Goal: Task Accomplishment & Management: Use online tool/utility

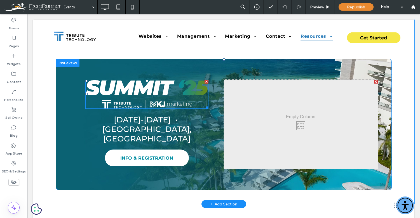
scroll to position [180, 0]
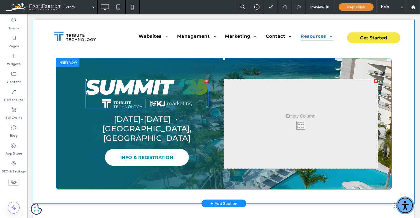
click at [147, 89] on img at bounding box center [146, 93] width 123 height 29
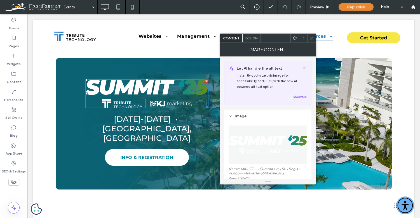
click at [248, 36] on span "Design" at bounding box center [251, 38] width 12 height 4
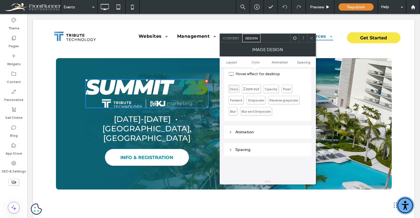
scroll to position [207, 0]
click at [249, 91] on span "Zoom out" at bounding box center [251, 91] width 16 height 4
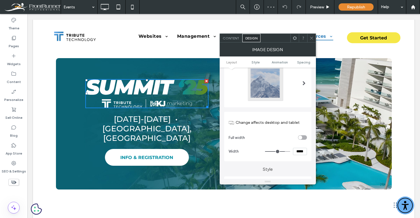
scroll to position [0, 0]
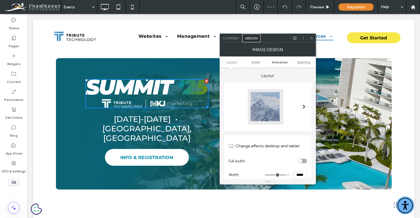
click at [275, 63] on span "Animation" at bounding box center [280, 62] width 16 height 4
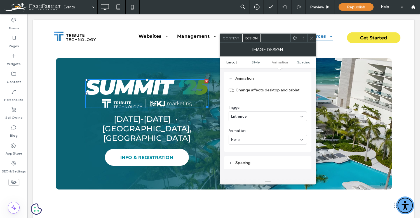
click at [235, 63] on span "Layout" at bounding box center [231, 62] width 11 height 4
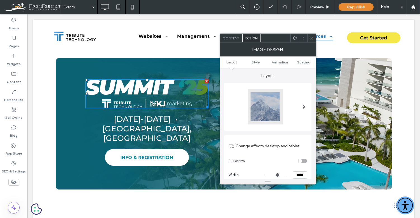
click at [233, 40] on span "Content" at bounding box center [231, 38] width 16 height 4
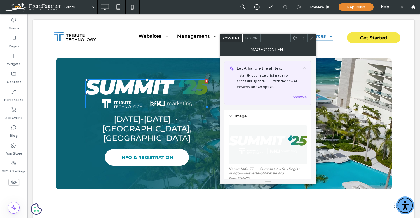
click at [254, 39] on span "Design" at bounding box center [251, 38] width 12 height 4
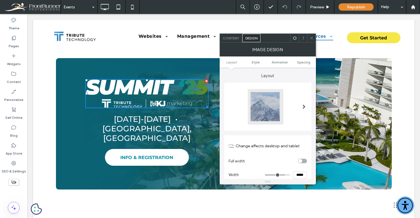
click at [232, 36] on span "Content" at bounding box center [231, 38] width 16 height 4
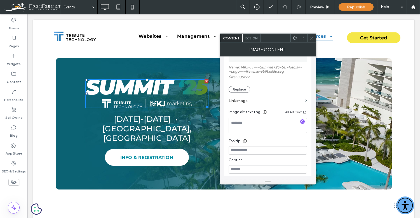
scroll to position [102, 0]
click at [248, 101] on label "Link image" at bounding box center [265, 100] width 74 height 10
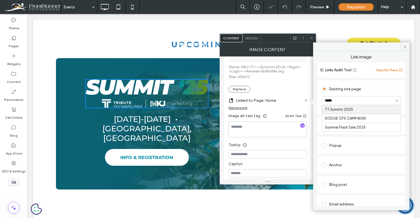
type input "******"
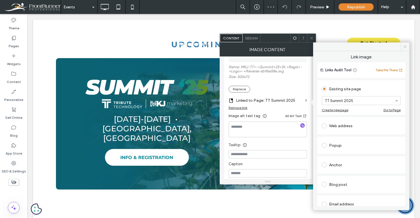
click at [405, 45] on icon at bounding box center [405, 47] width 4 height 4
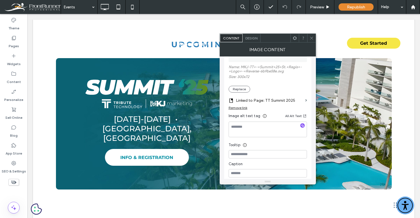
click at [311, 39] on icon at bounding box center [311, 38] width 4 height 4
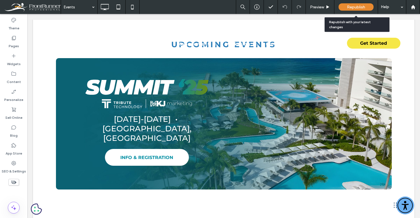
click at [354, 6] on span "Republish" at bounding box center [356, 7] width 18 height 5
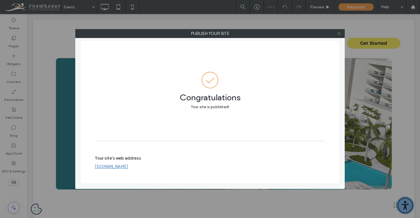
click at [338, 33] on icon at bounding box center [339, 34] width 4 height 4
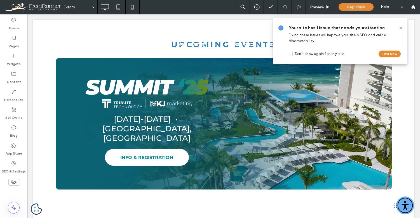
drag, startPoint x: 402, startPoint y: 28, endPoint x: 374, endPoint y: 14, distance: 30.8
click at [402, 28] on icon at bounding box center [400, 28] width 4 height 4
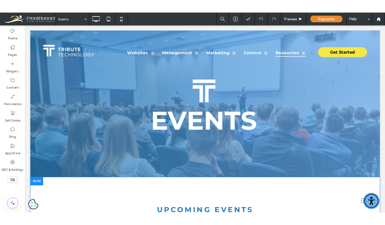
scroll to position [0, 0]
